Goal: Navigation & Orientation: Go to known website

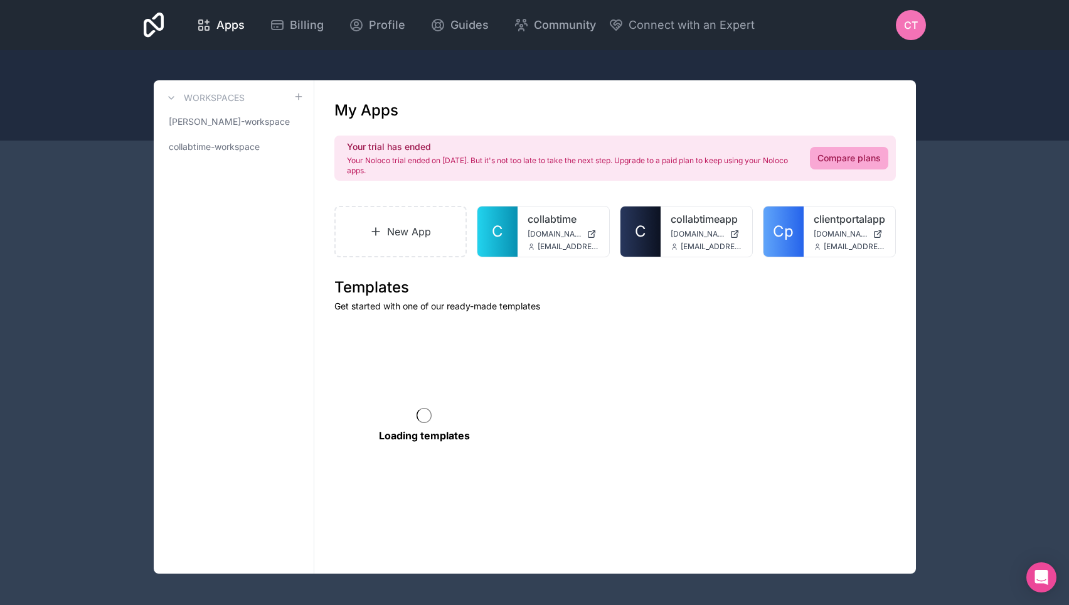
click at [916, 24] on span "CT" at bounding box center [911, 25] width 14 height 15
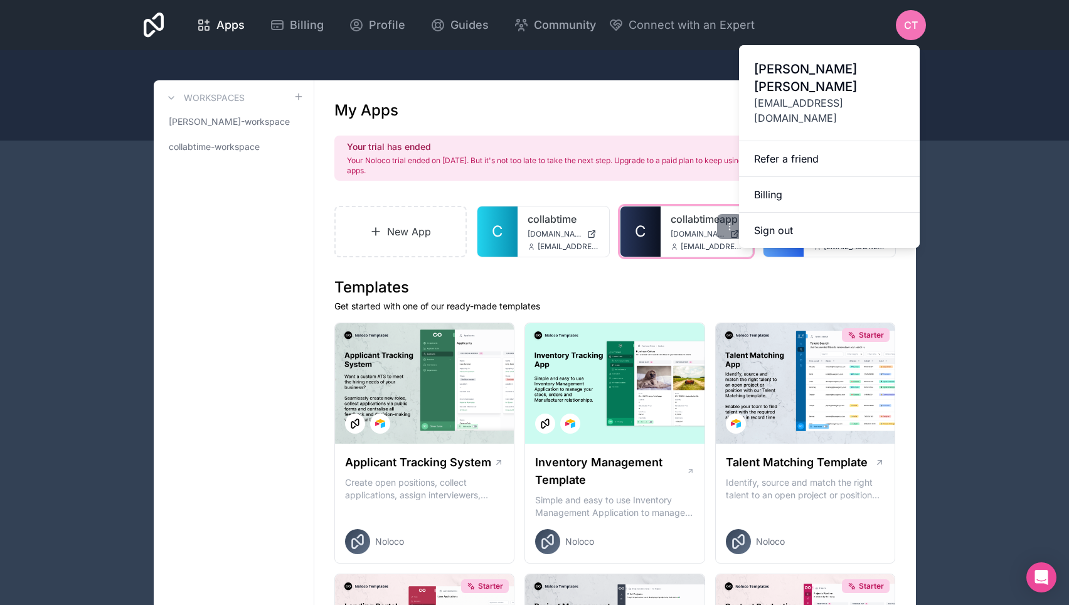
click at [641, 254] on link "C" at bounding box center [640, 231] width 40 height 50
